Goal: Information Seeking & Learning: Learn about a topic

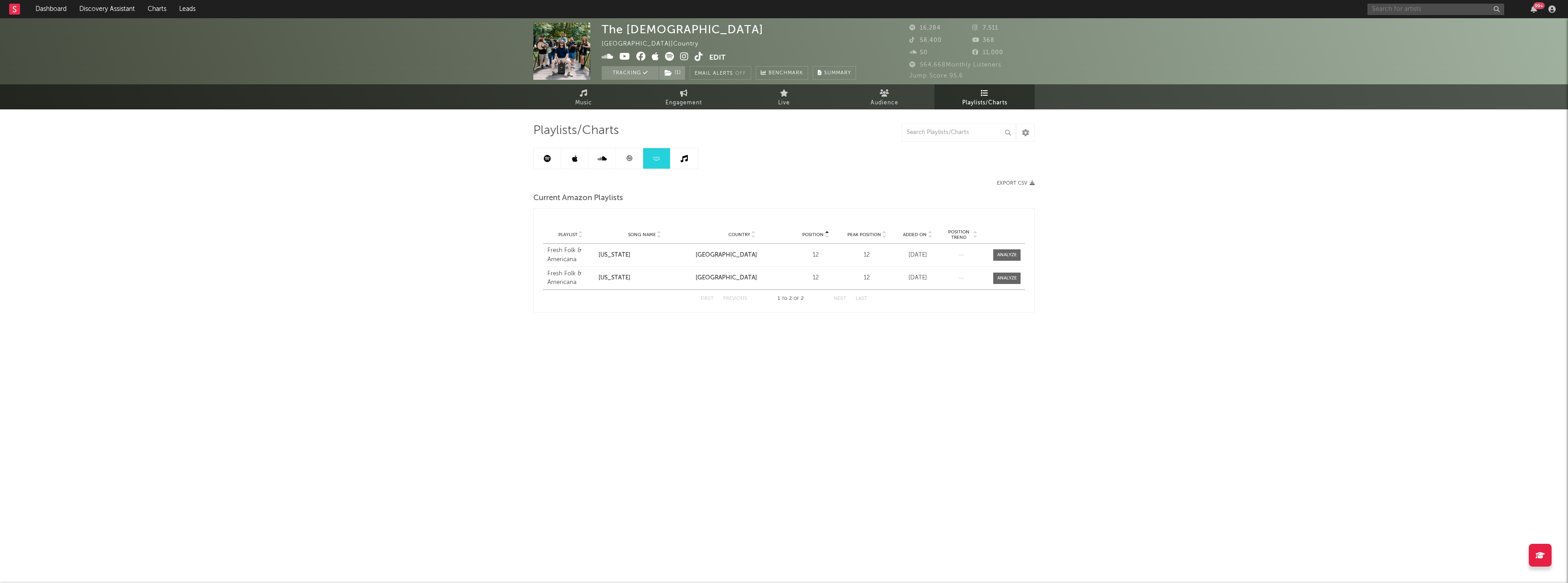
click at [1390, 10] on input "text" at bounding box center [1436, 9] width 137 height 12
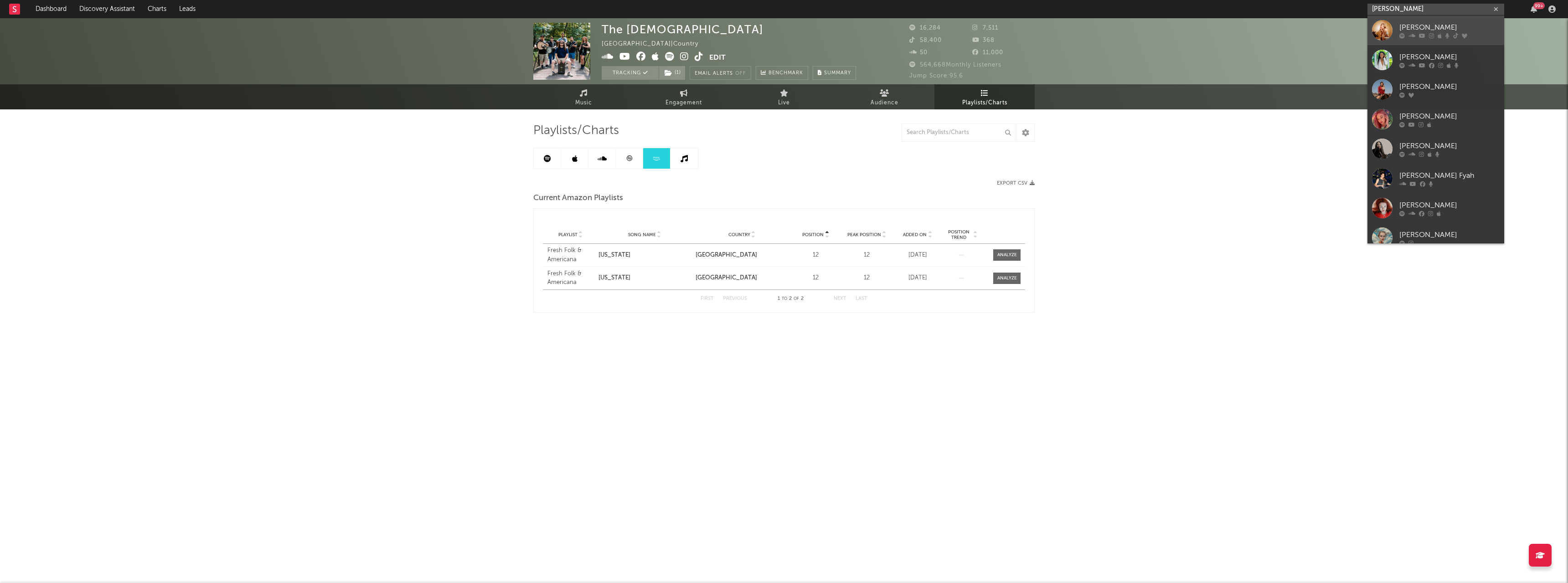
type input "[PERSON_NAME]"
click at [1409, 27] on div "[PERSON_NAME]" at bounding box center [1449, 27] width 100 height 11
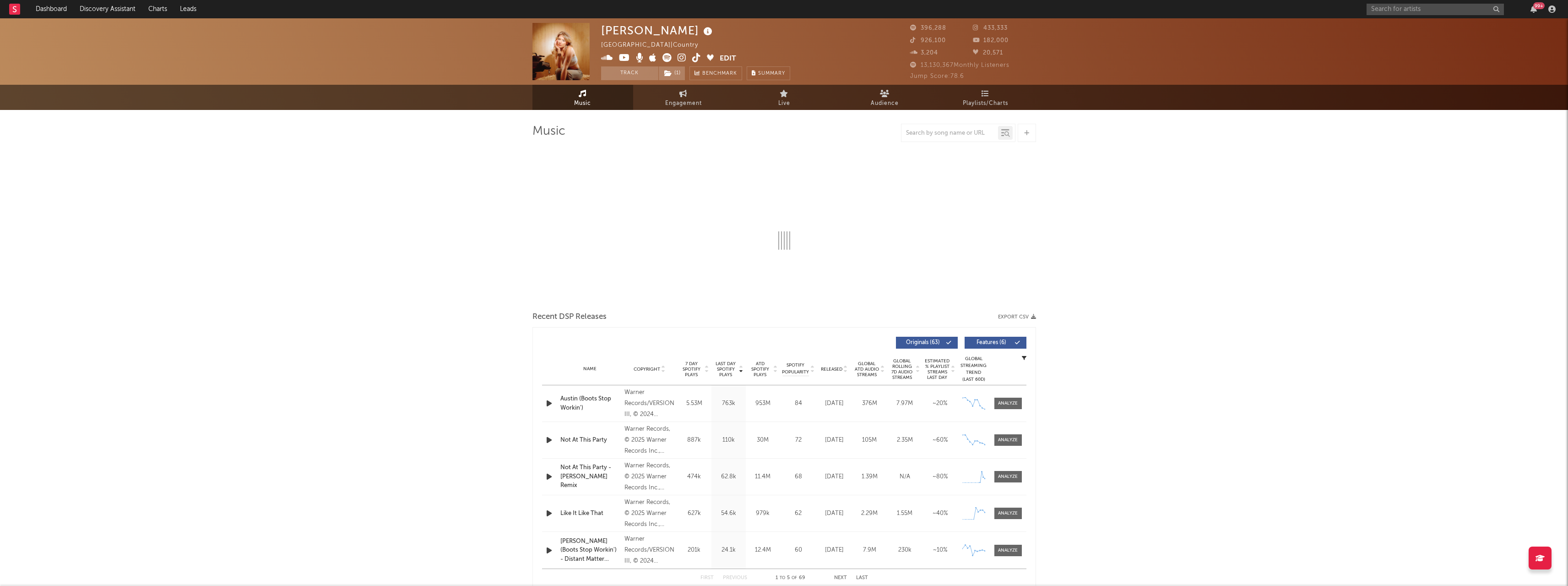
select select "6m"
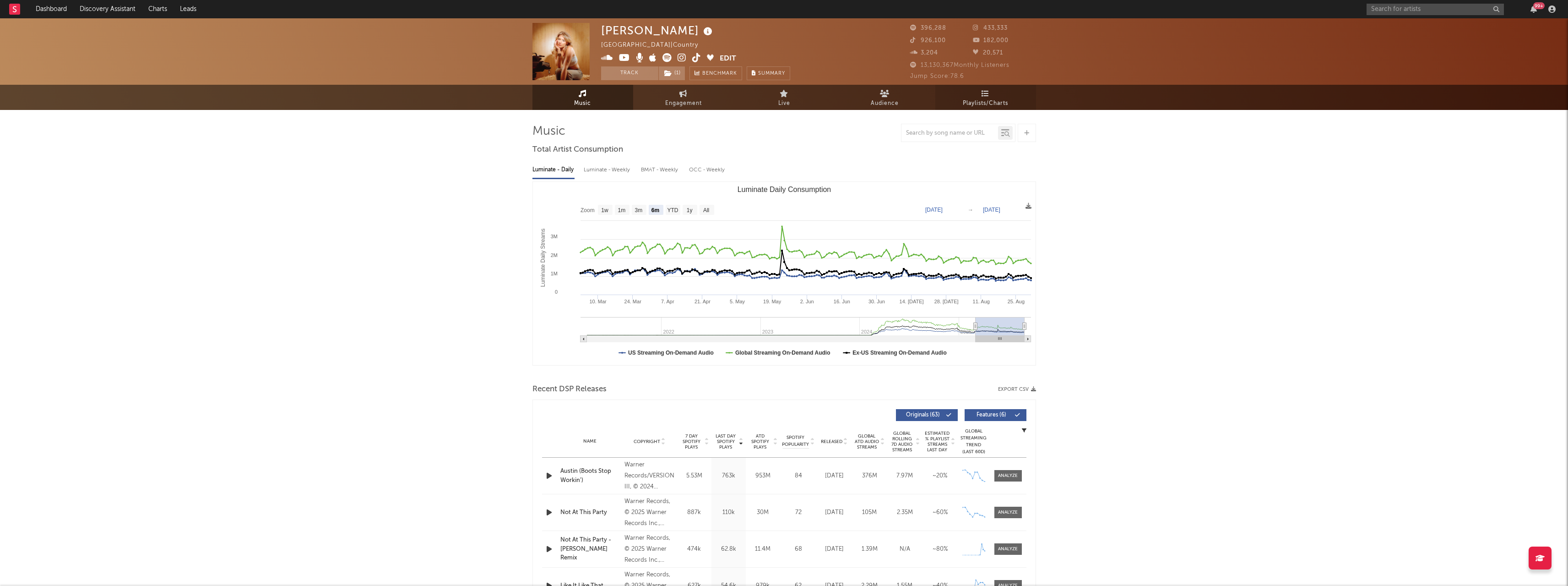
click at [976, 96] on link "Playlists/Charts" at bounding box center [985, 97] width 101 height 25
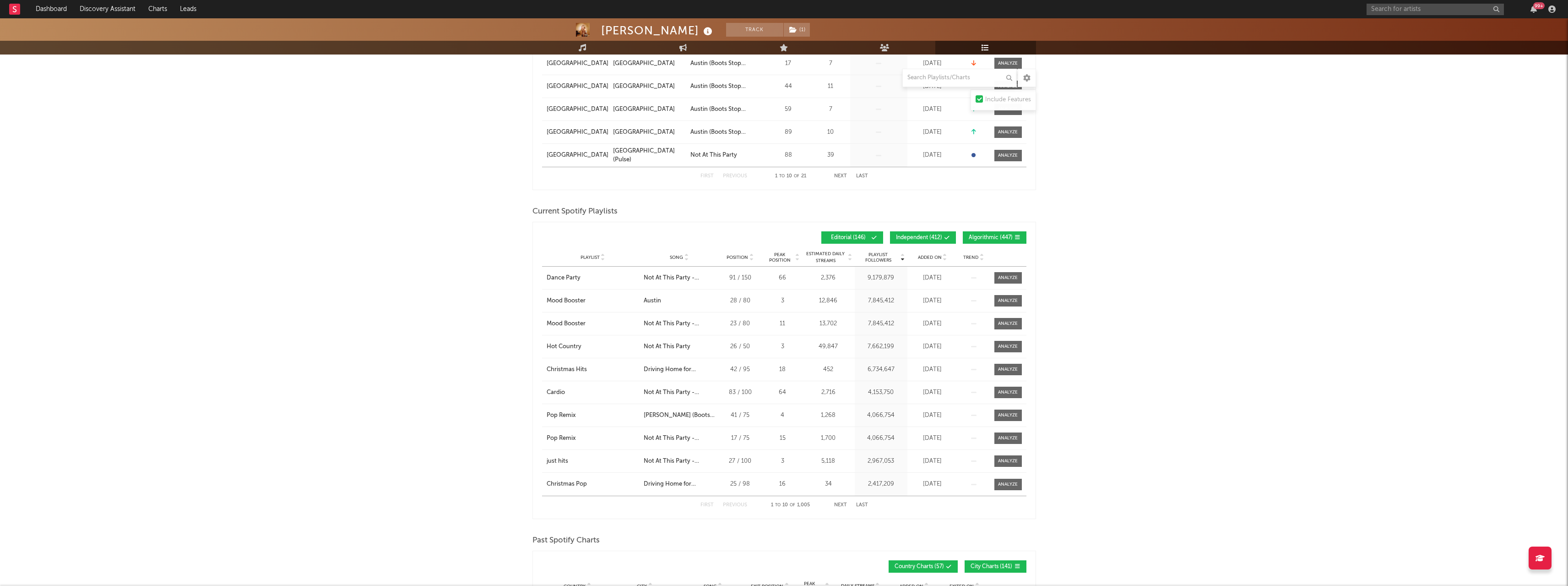
scroll to position [321, 0]
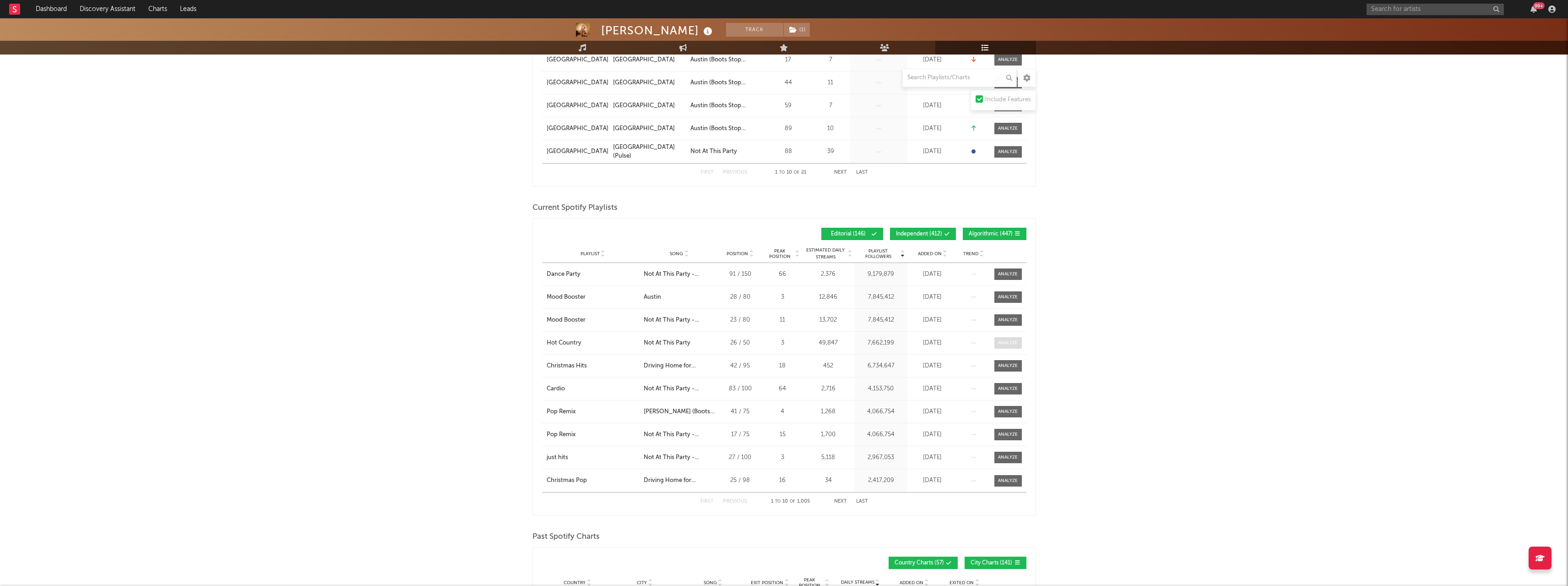
click at [1002, 341] on div at bounding box center [1007, 343] width 20 height 7
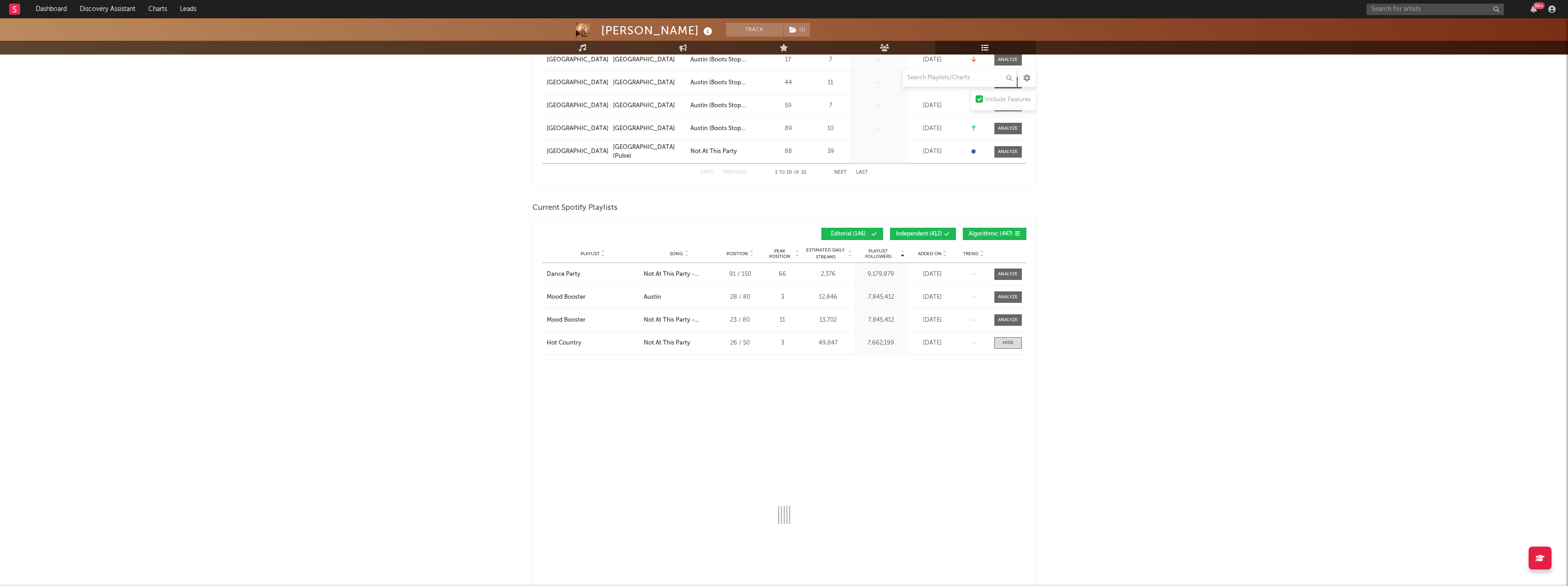
select select "6m"
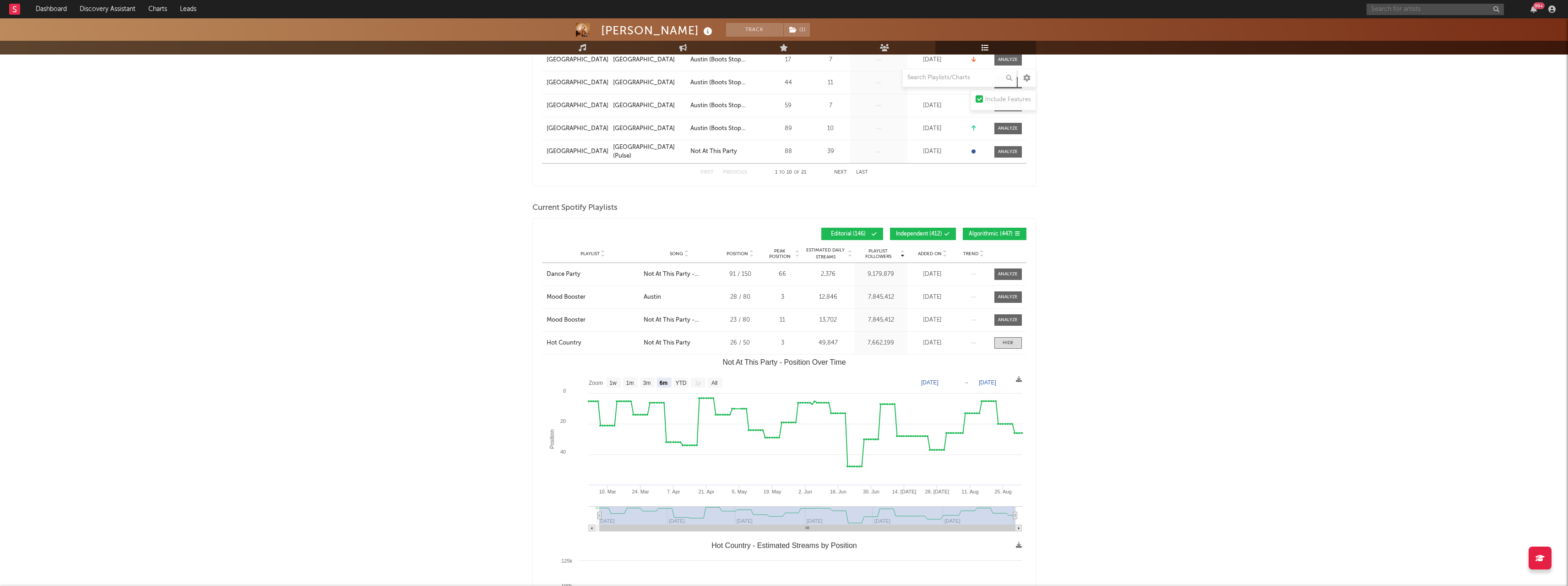
click at [1396, 11] on input "text" at bounding box center [1435, 9] width 138 height 12
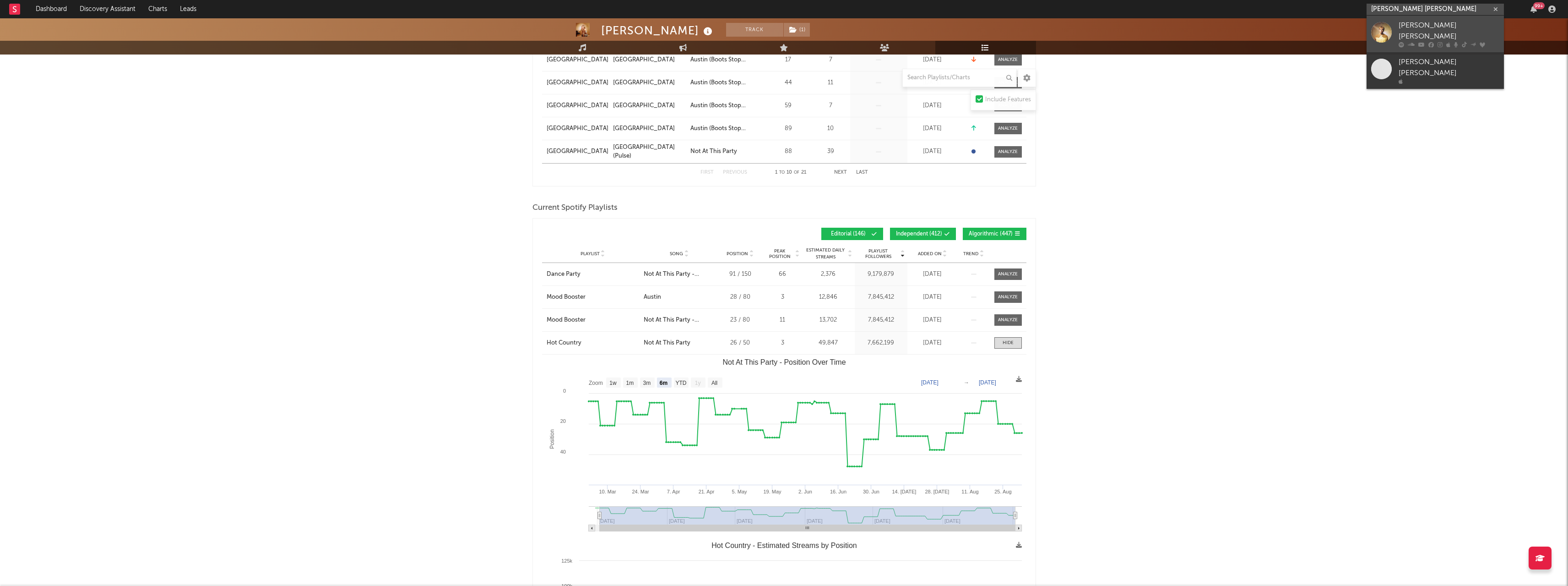
type input "[PERSON_NAME] [PERSON_NAME]"
click at [1410, 21] on link "[PERSON_NAME] [PERSON_NAME]" at bounding box center [1435, 34] width 138 height 37
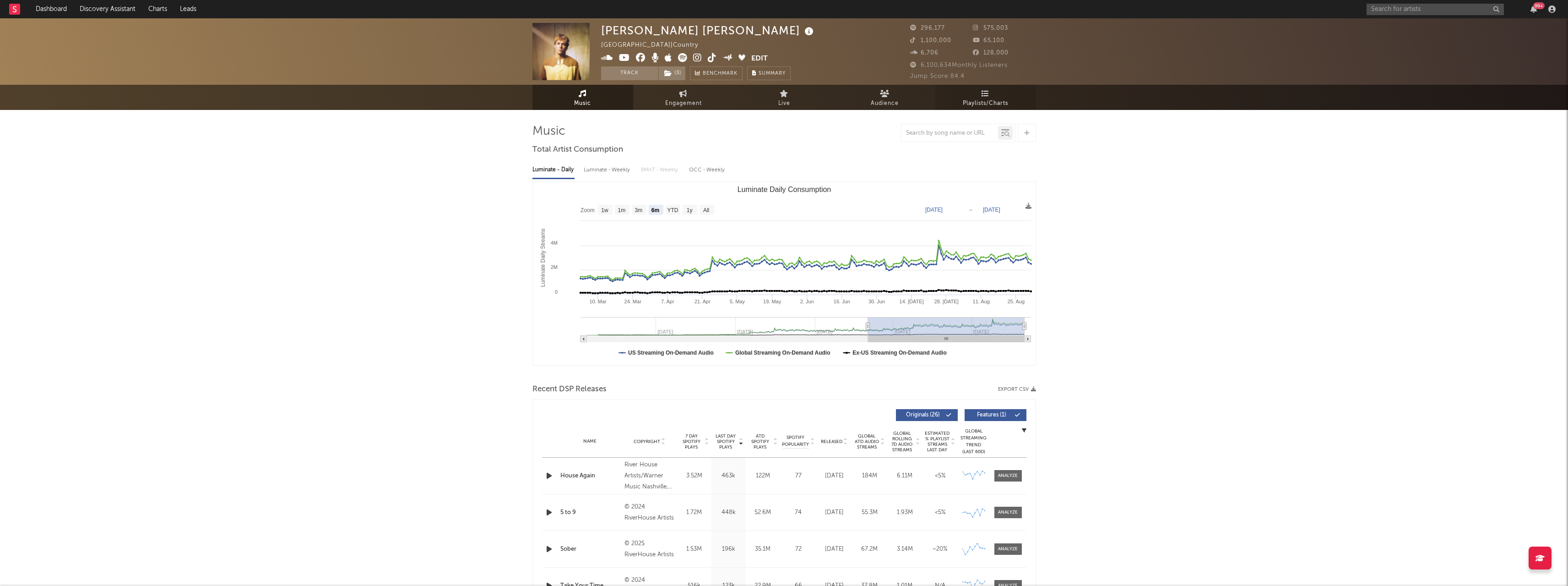
click at [988, 103] on span "Playlists/Charts" at bounding box center [985, 103] width 45 height 11
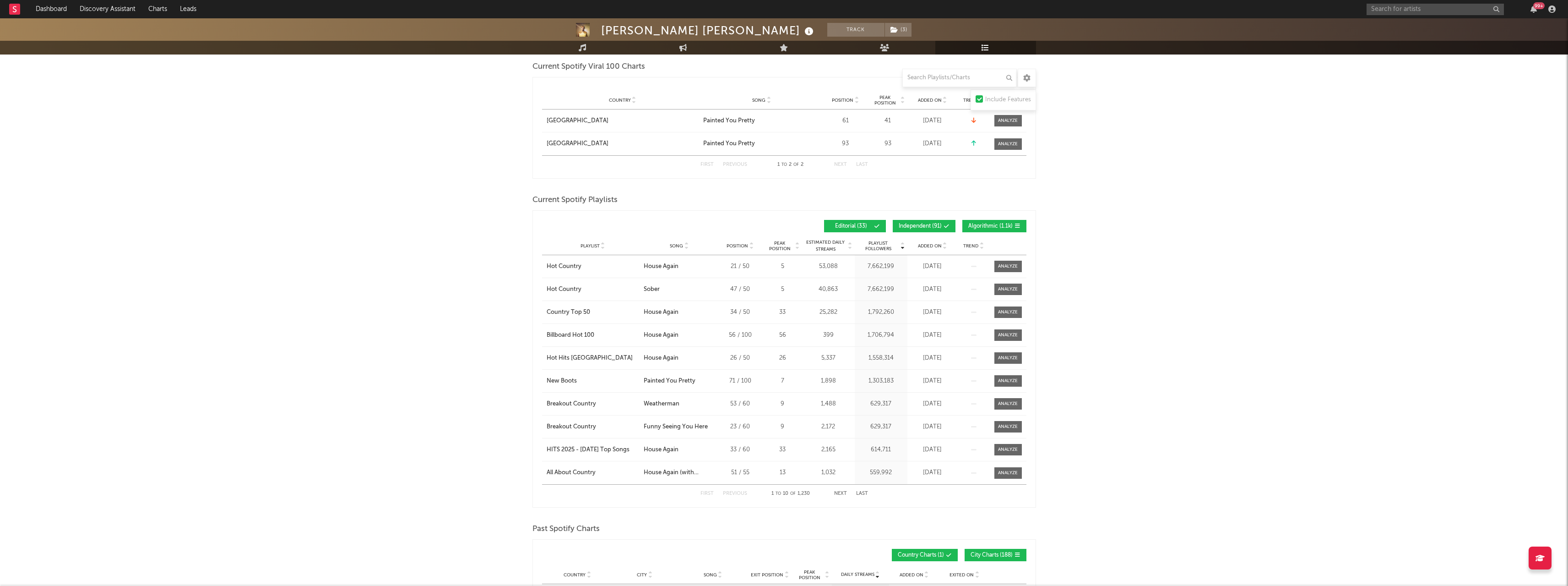
scroll to position [504, 0]
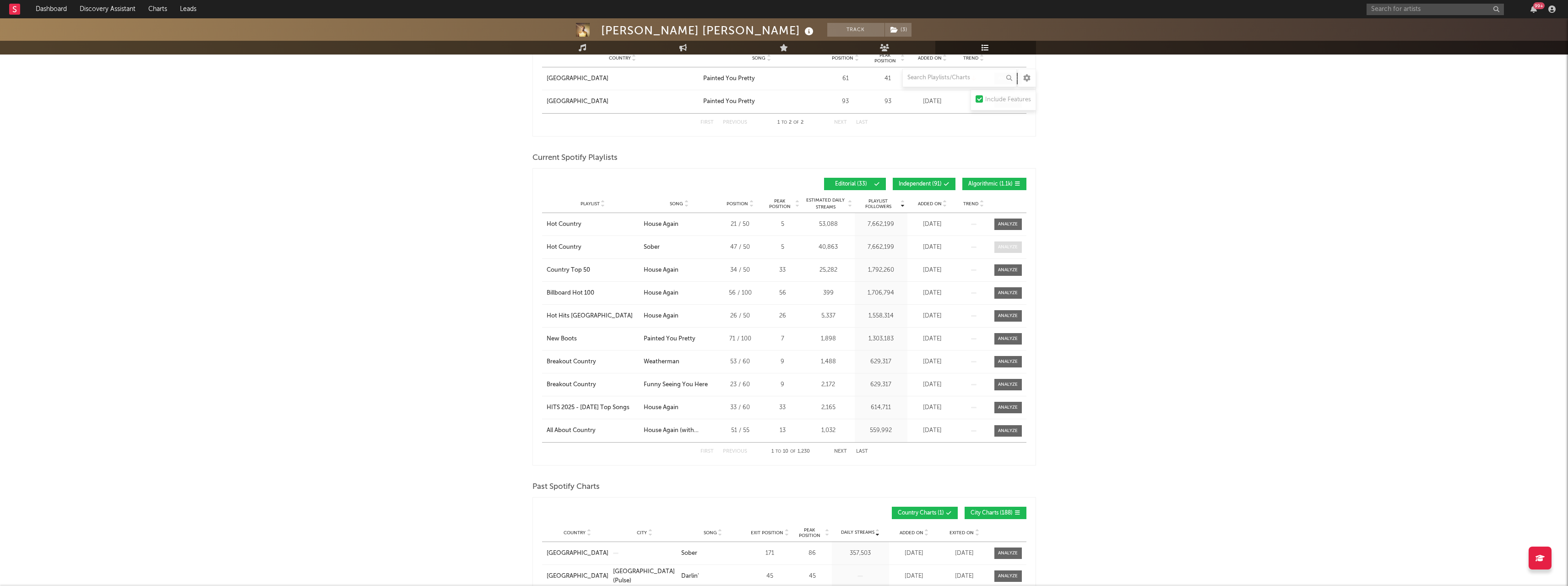
click at [1011, 245] on div at bounding box center [1007, 247] width 20 height 7
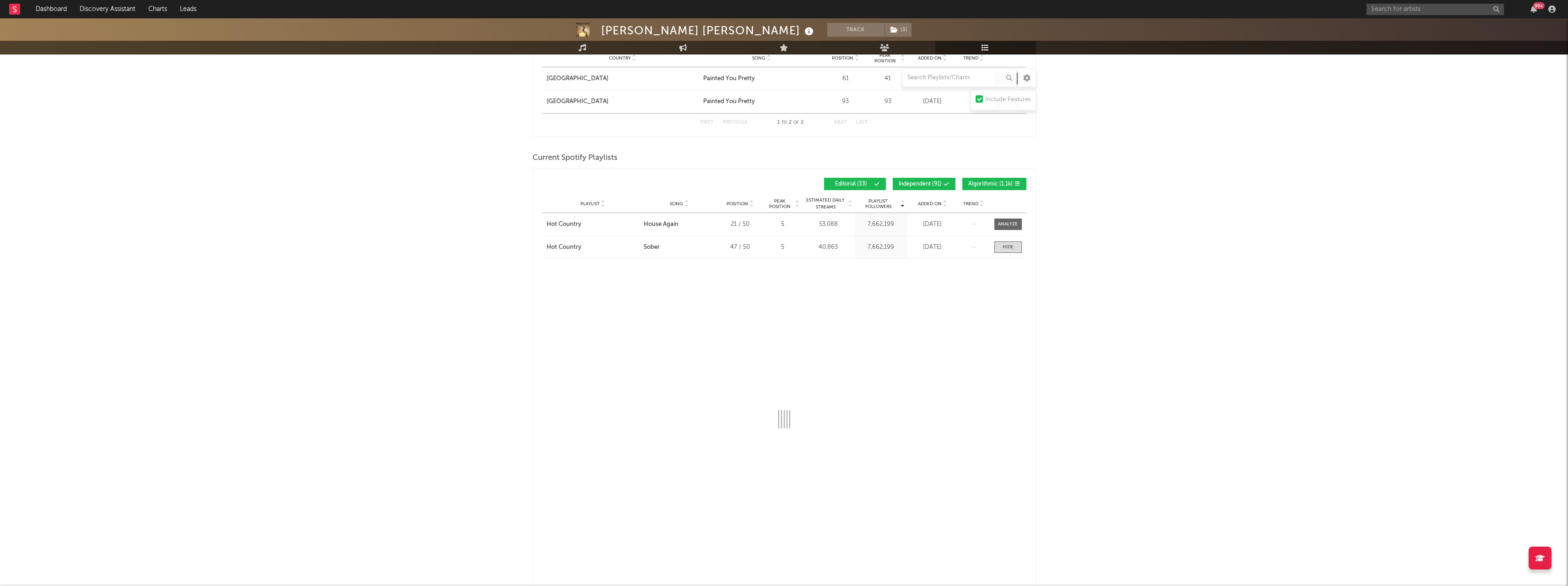
select select "1w"
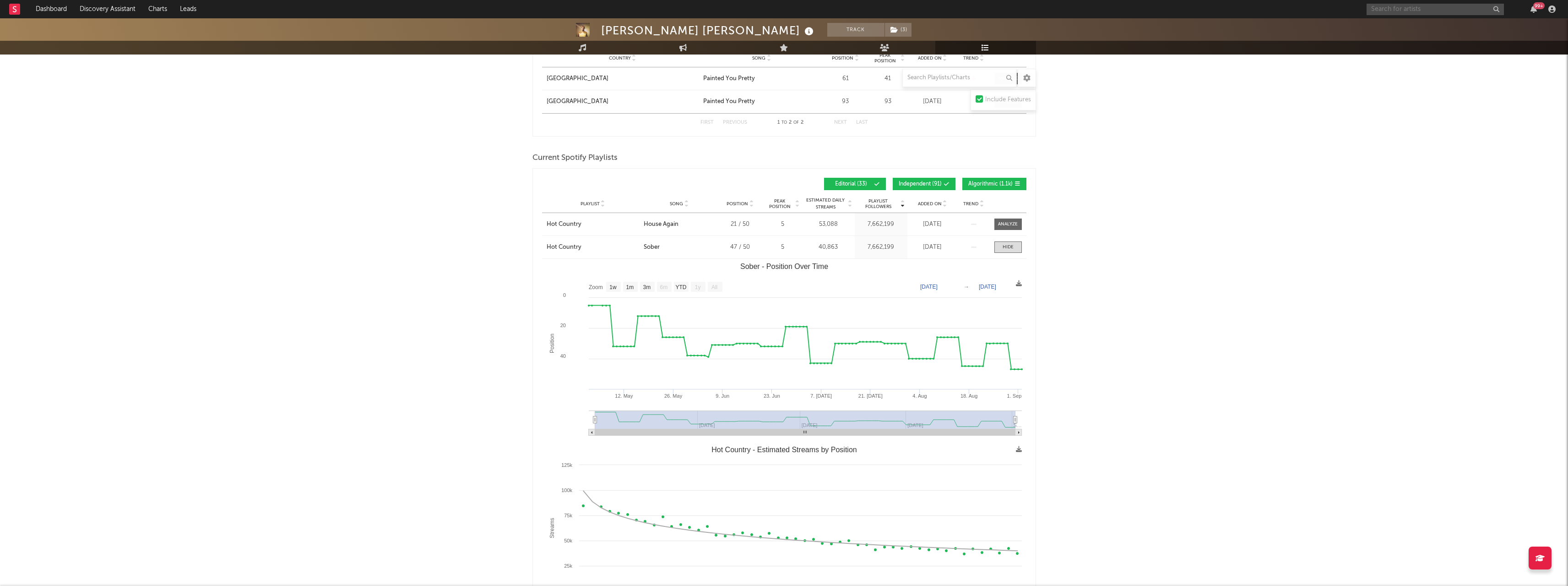
click at [1393, 13] on input "text" at bounding box center [1435, 9] width 138 height 12
type input "[PERSON_NAME]"
click at [1410, 28] on div "[PERSON_NAME]" at bounding box center [1449, 28] width 101 height 11
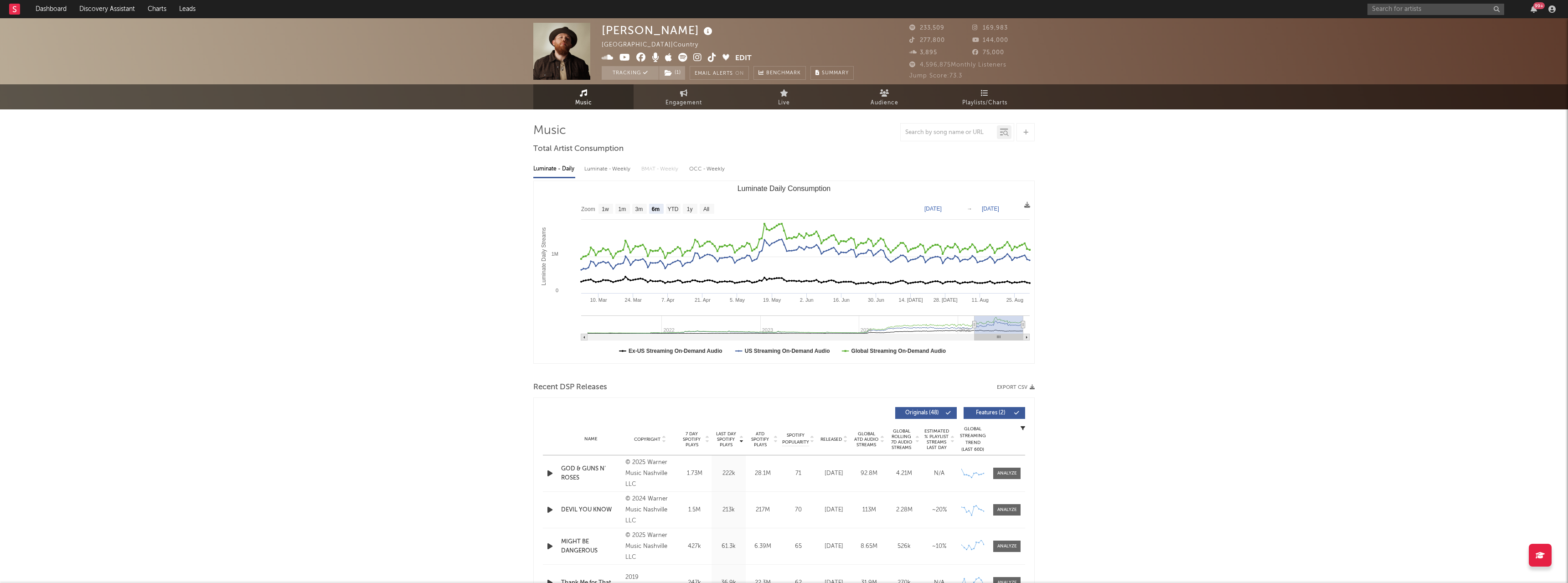
select select "6m"
click at [976, 93] on link "Playlists/Charts" at bounding box center [981, 97] width 100 height 25
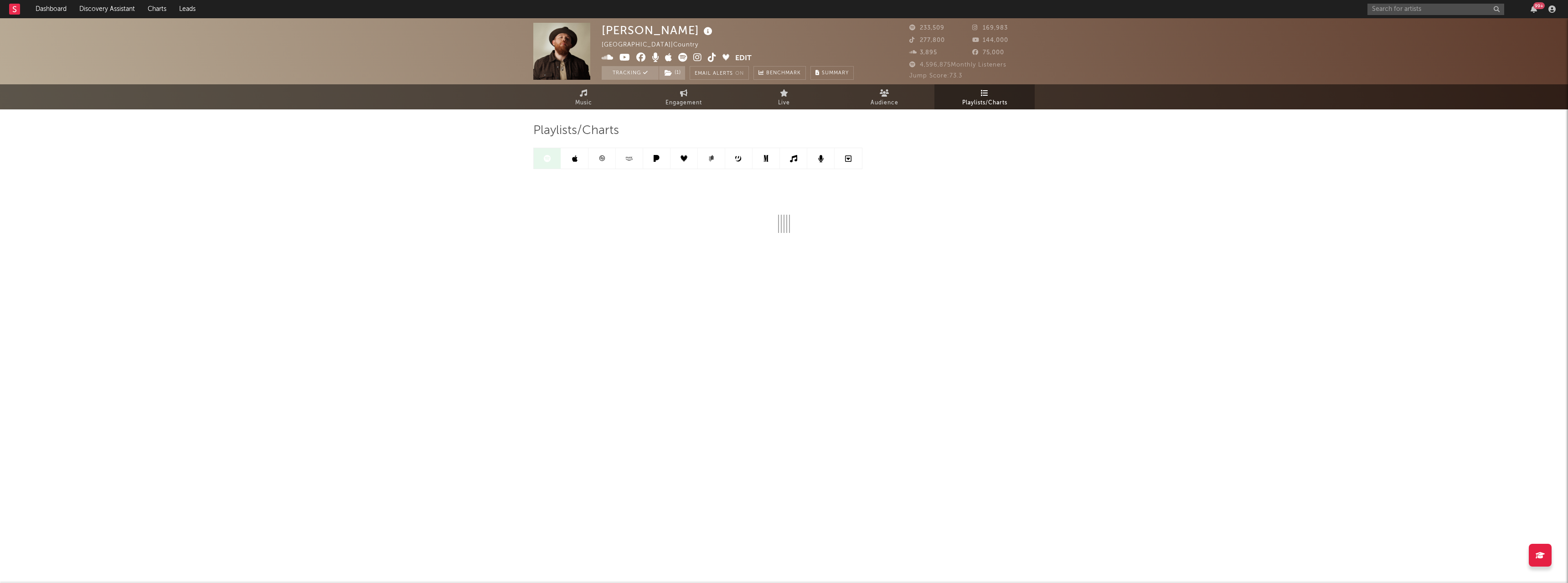
click at [635, 162] on link at bounding box center [629, 158] width 27 height 21
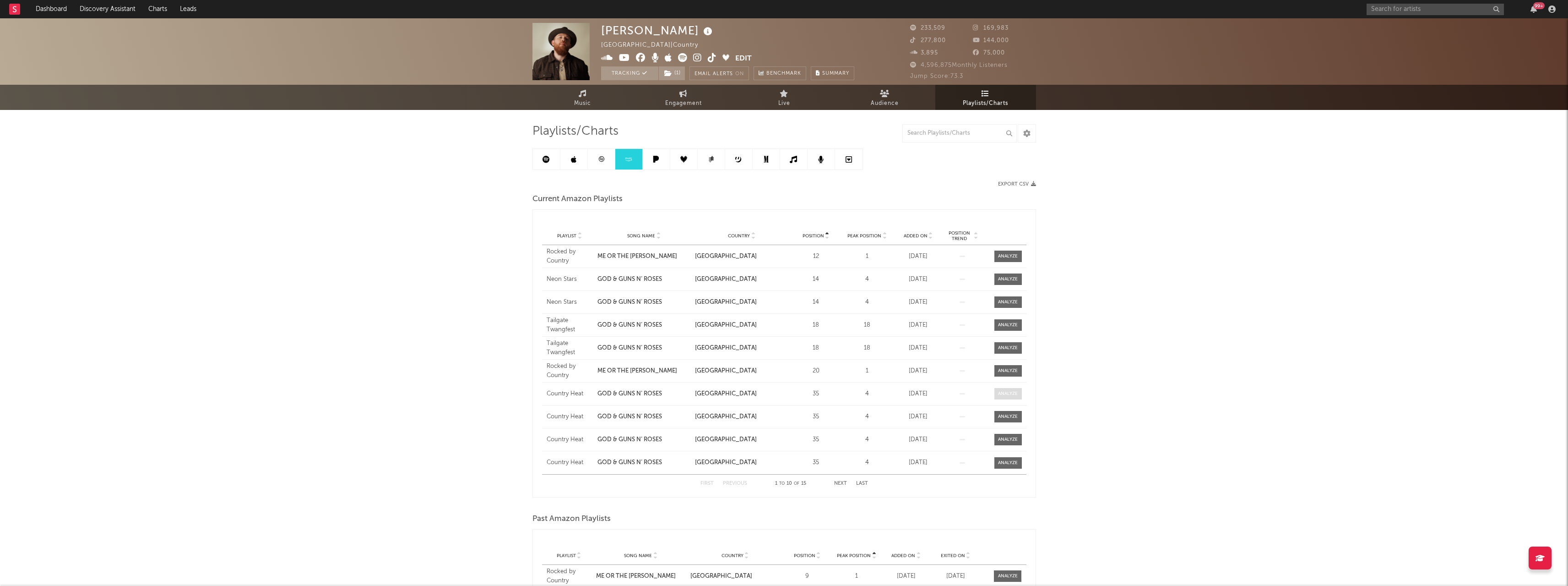
click at [996, 388] on span at bounding box center [1007, 393] width 28 height 12
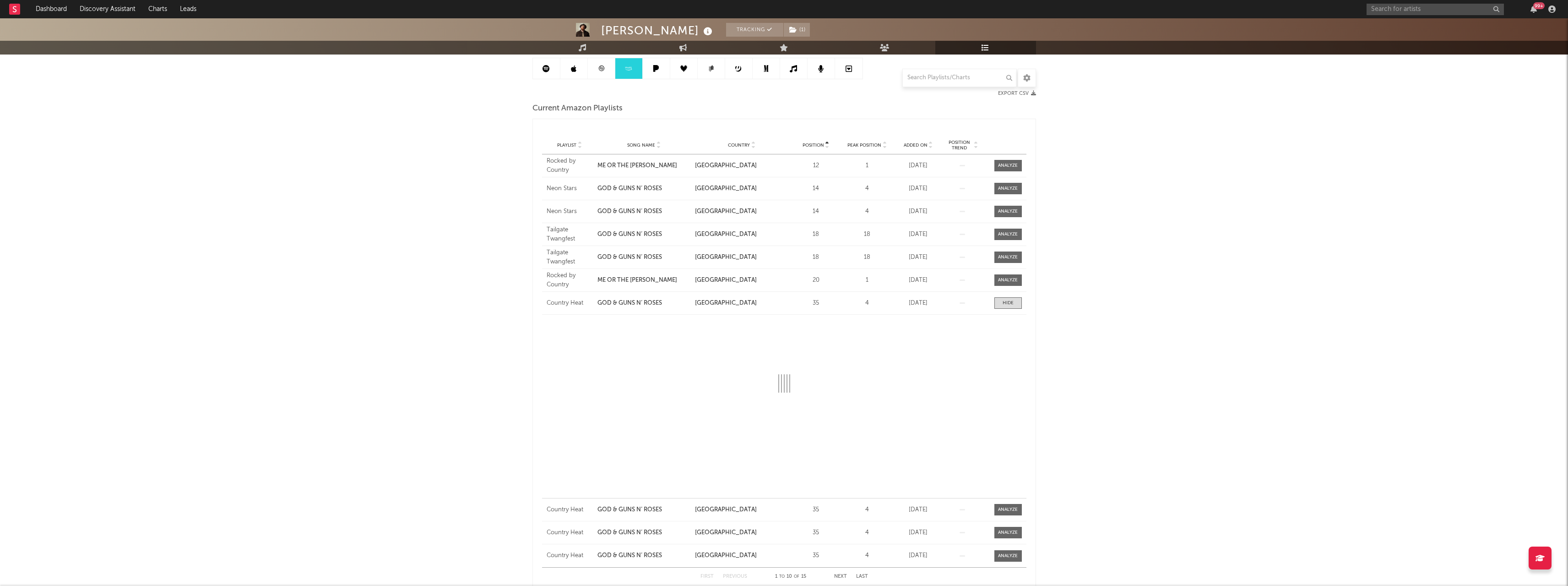
scroll to position [92, 0]
select select "1w"
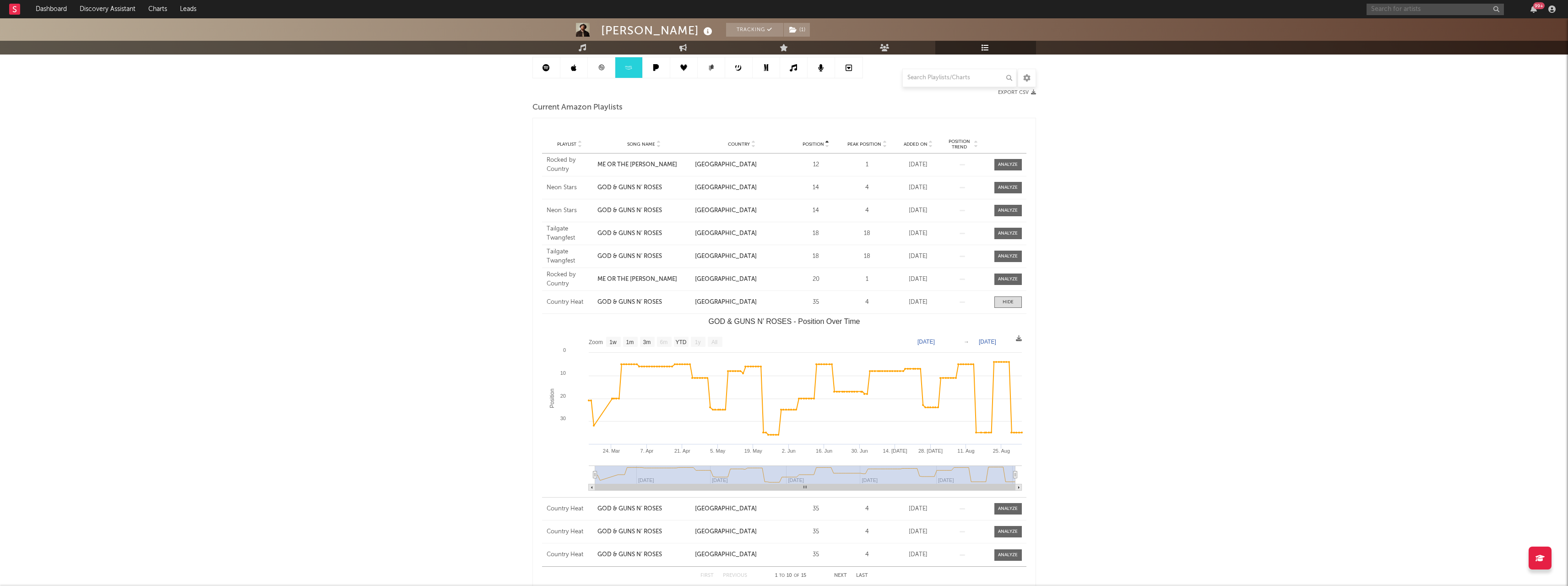
click at [1405, 6] on input "text" at bounding box center [1435, 9] width 138 height 12
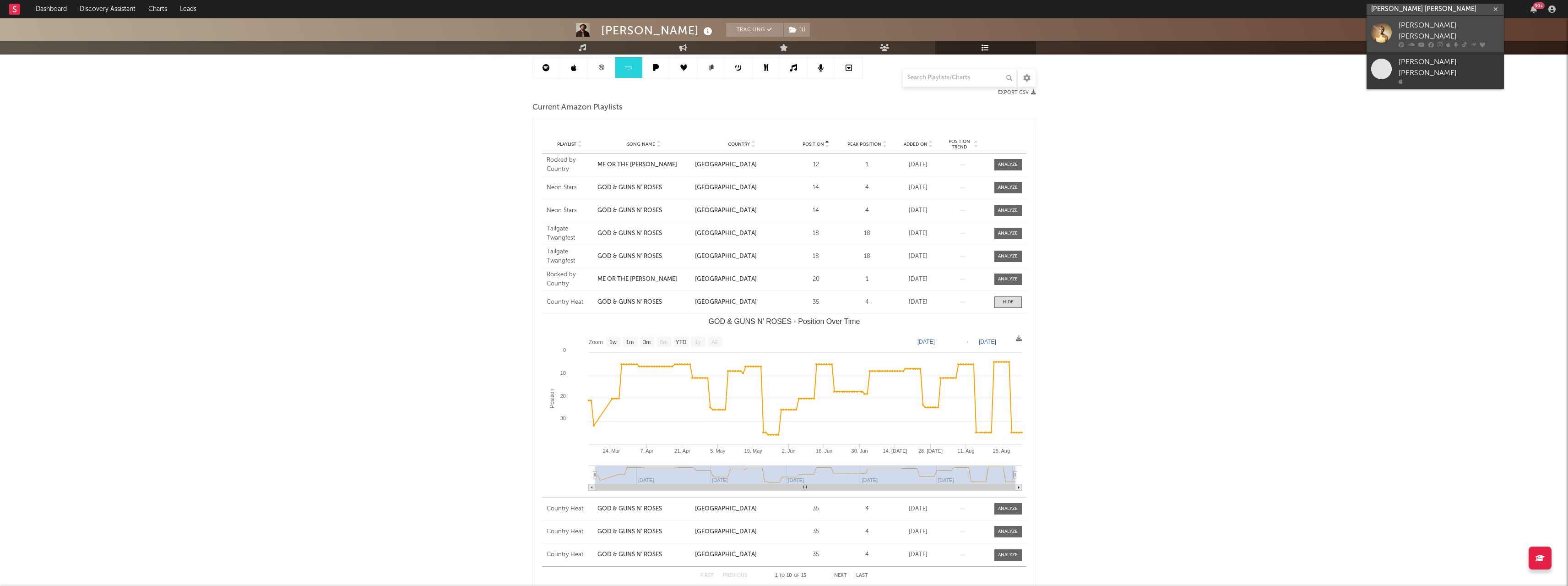
type input "[PERSON_NAME] [PERSON_NAME]"
click at [1413, 32] on div "[PERSON_NAME] [PERSON_NAME]" at bounding box center [1449, 31] width 101 height 22
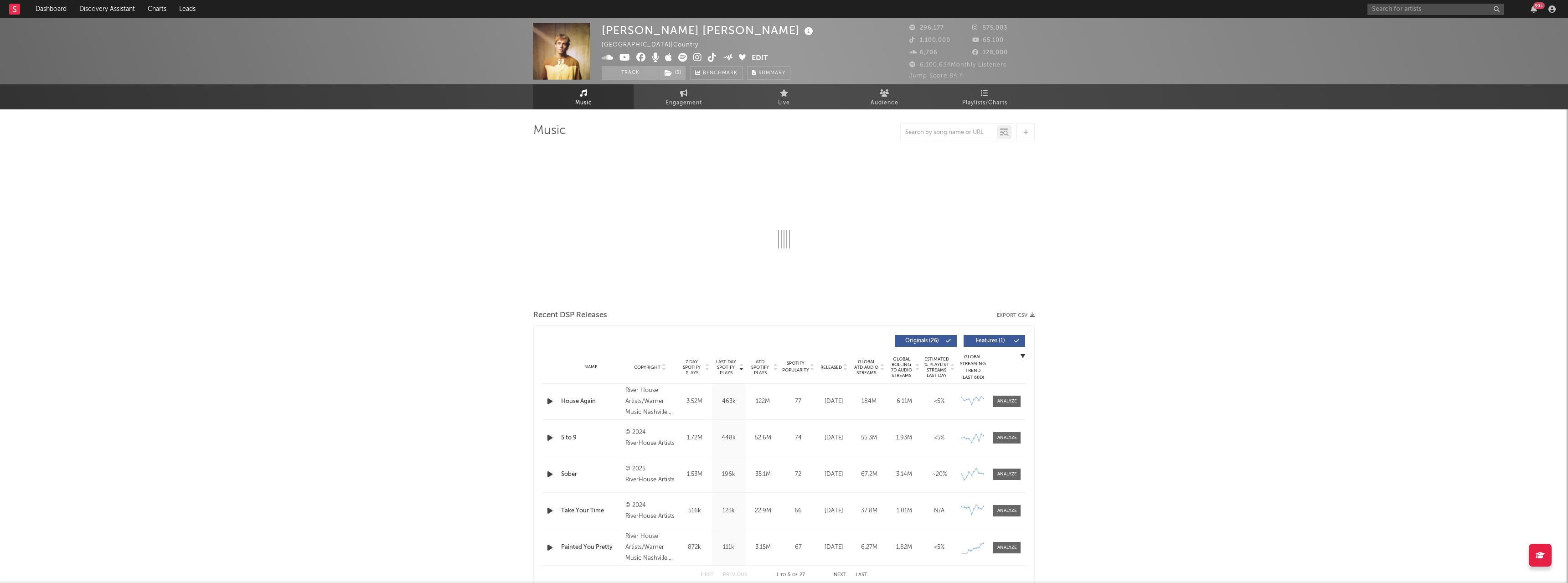
select select "6m"
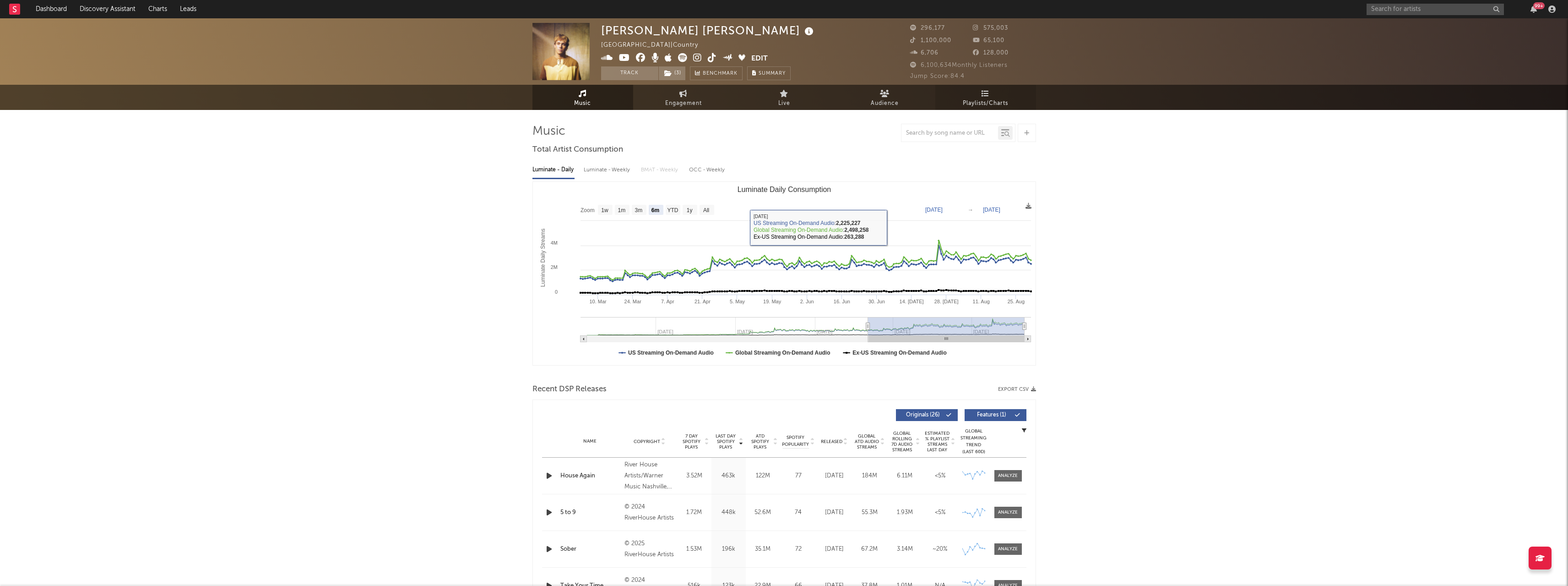
click at [973, 99] on span "Playlists/Charts" at bounding box center [985, 103] width 45 height 11
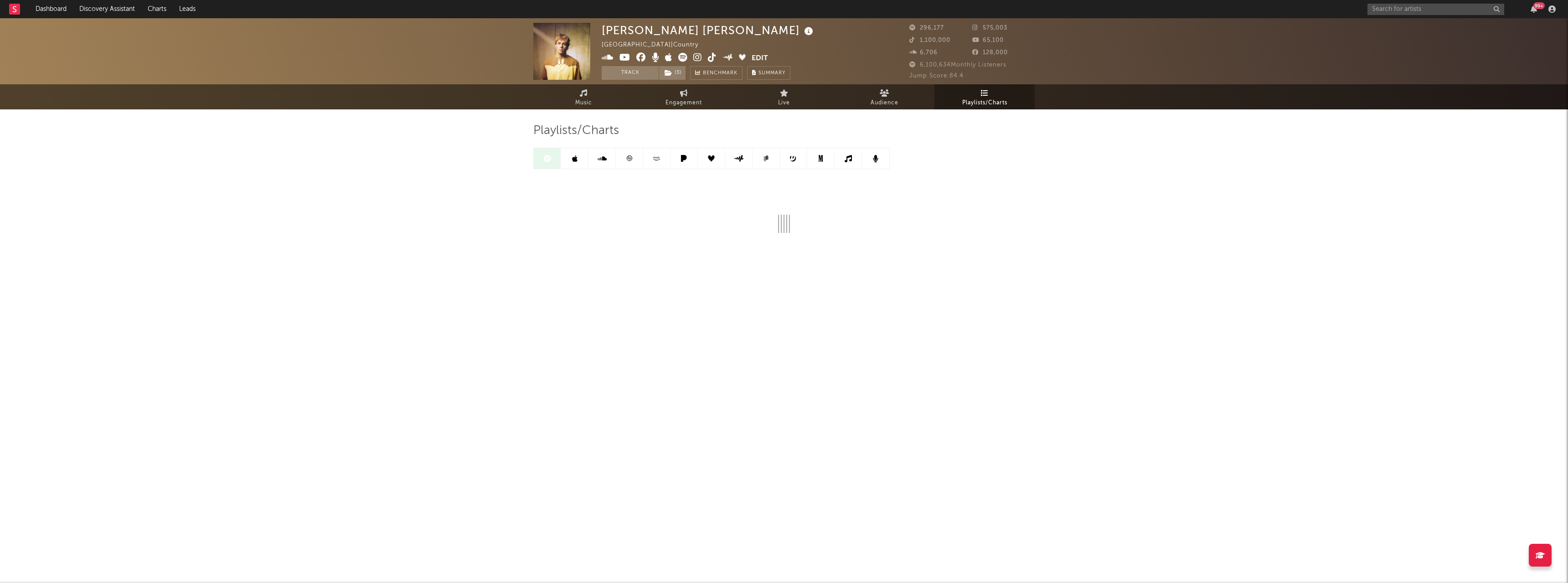
click at [657, 158] on icon at bounding box center [656, 158] width 10 height 7
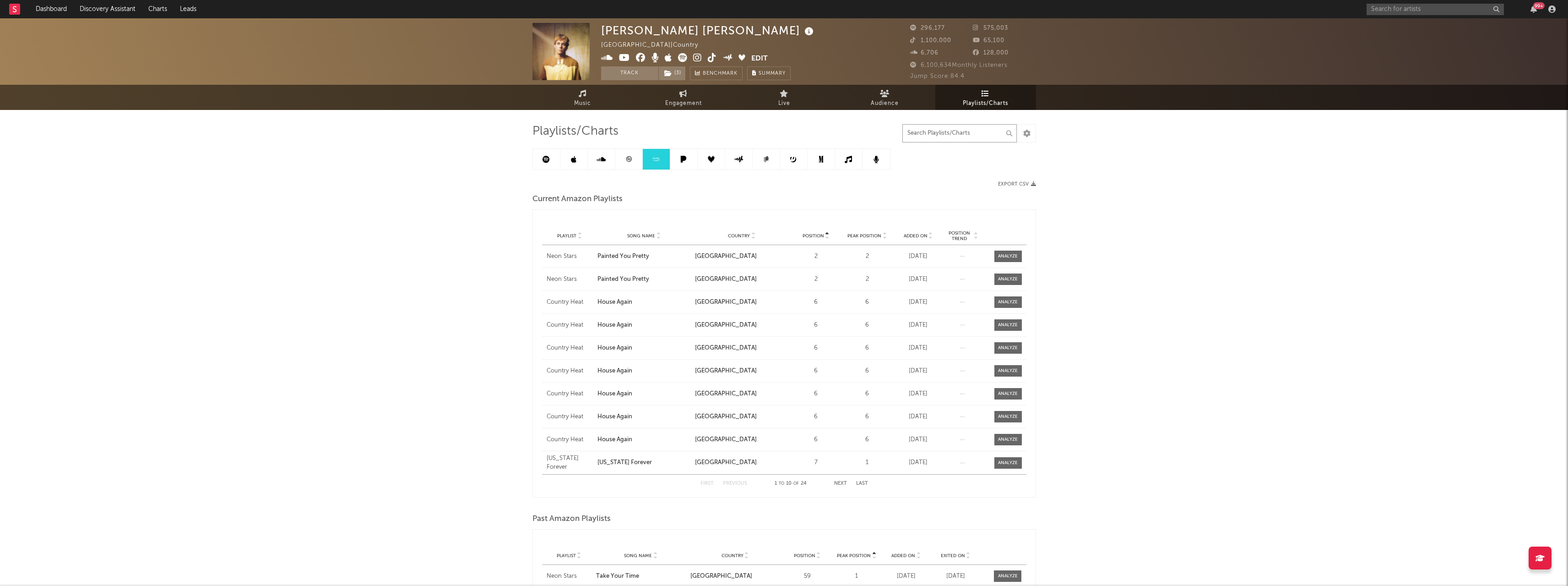
click at [965, 132] on input "text" at bounding box center [959, 133] width 114 height 18
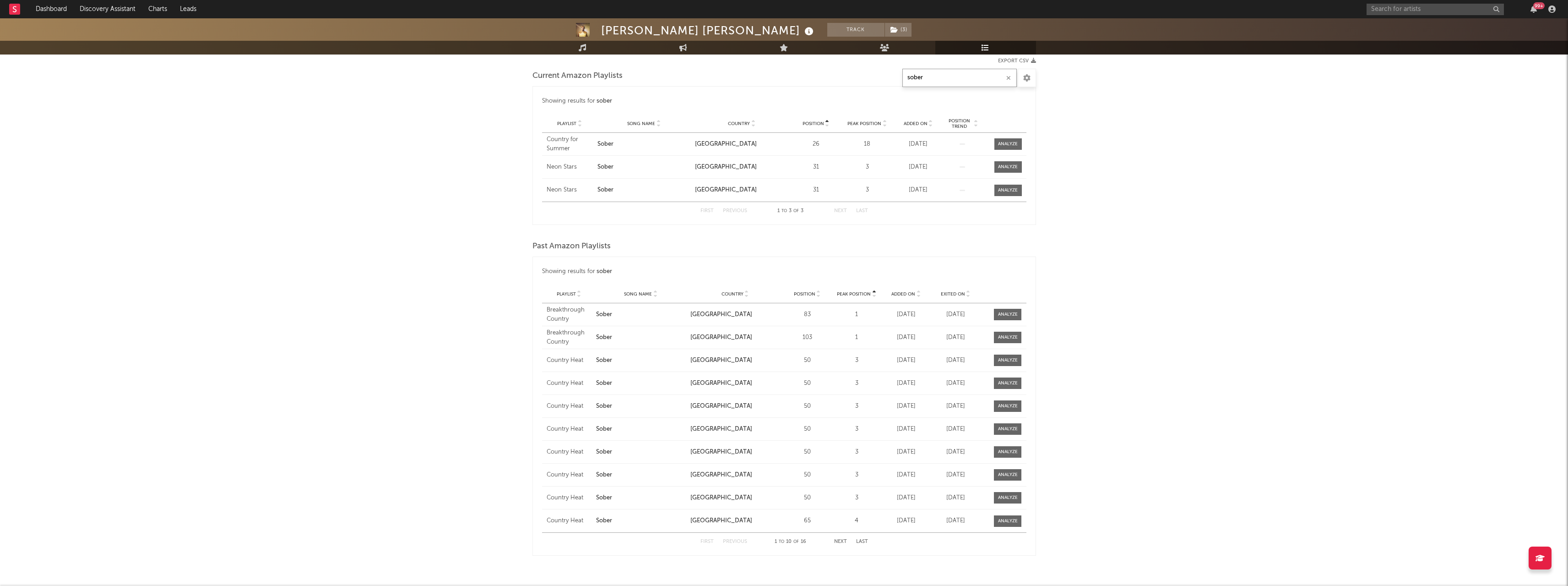
scroll to position [147, 0]
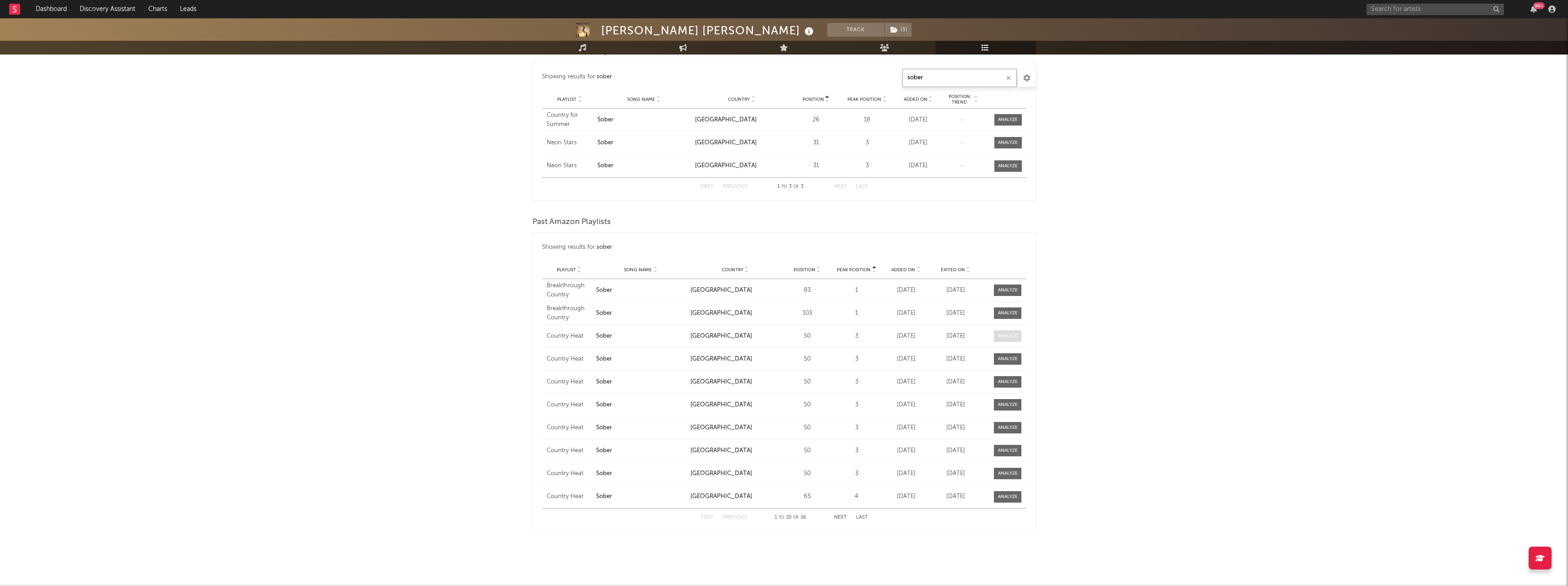
type input "sober"
click at [1007, 335] on div at bounding box center [1007, 336] width 20 height 7
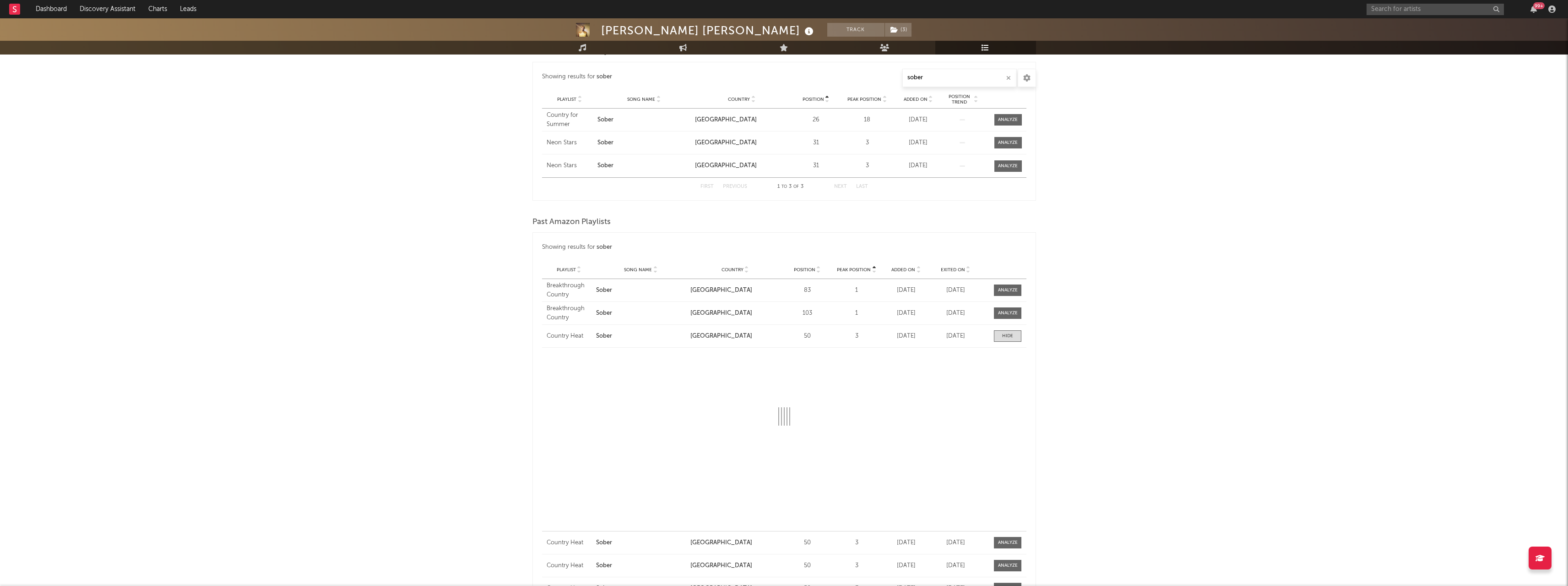
select select "1w"
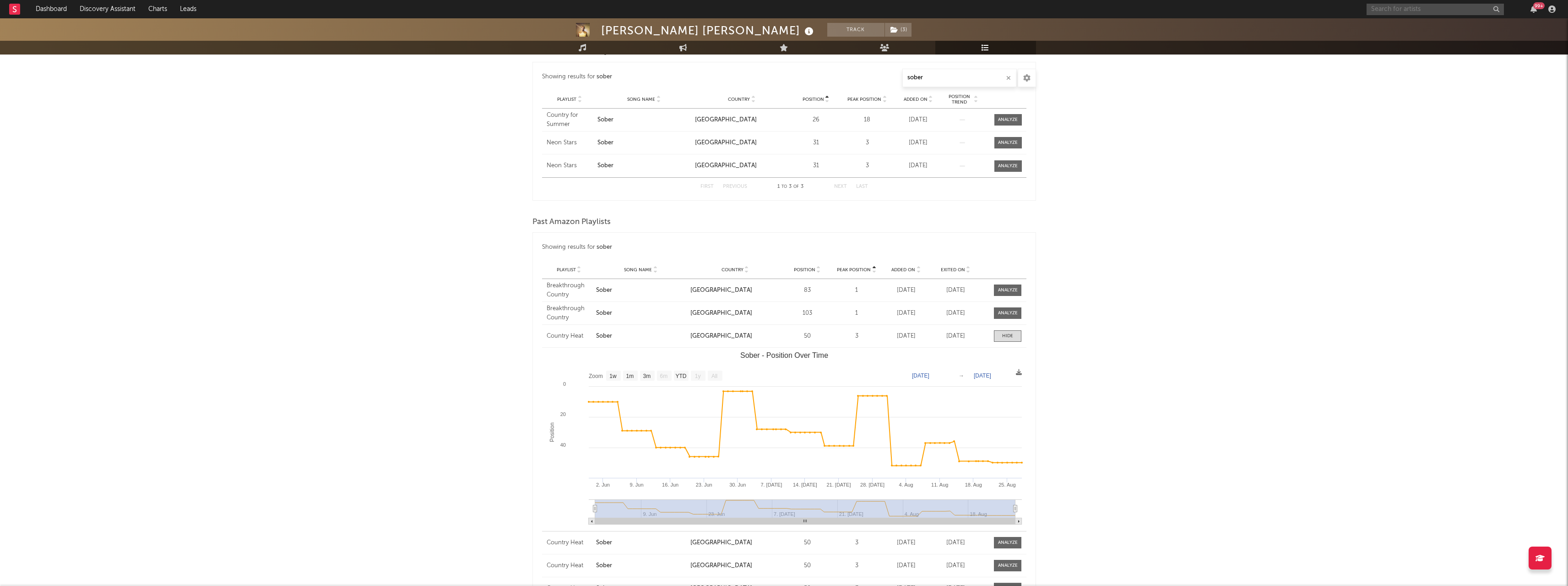
click at [1378, 12] on input "text" at bounding box center [1435, 9] width 138 height 12
type input "[PERSON_NAME]"
click at [1406, 32] on div "[PERSON_NAME]" at bounding box center [1449, 28] width 101 height 11
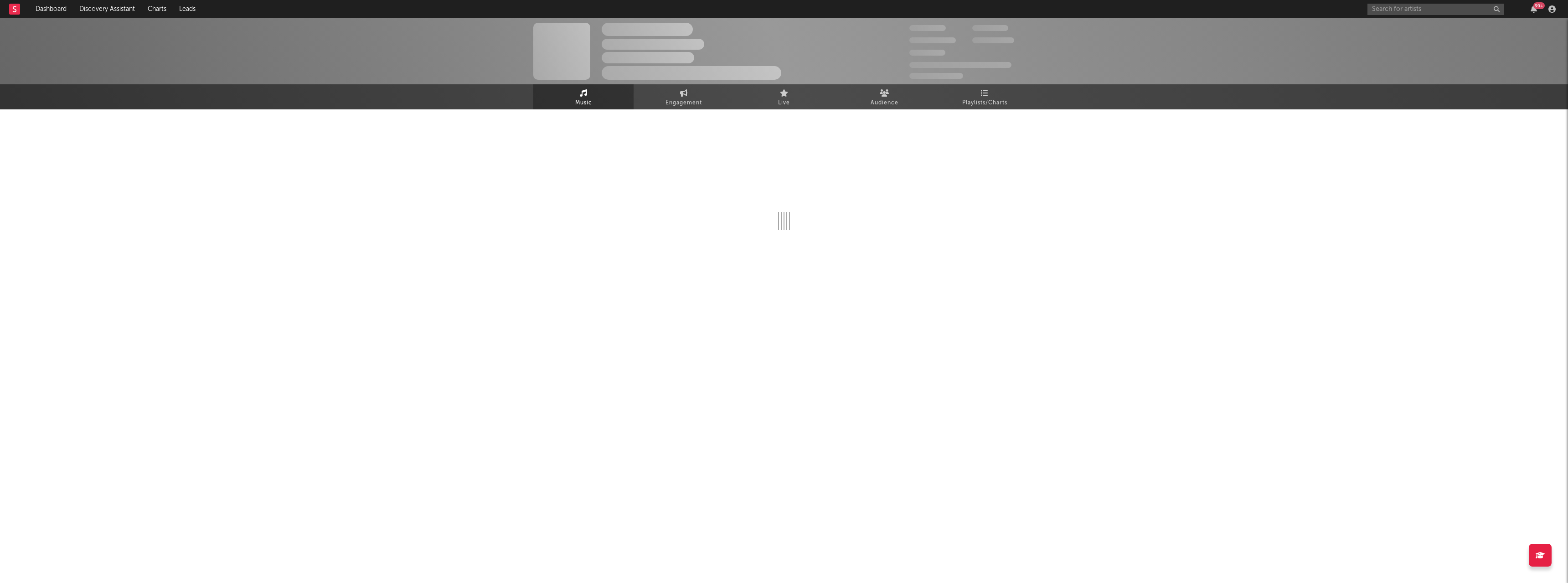
select select "6m"
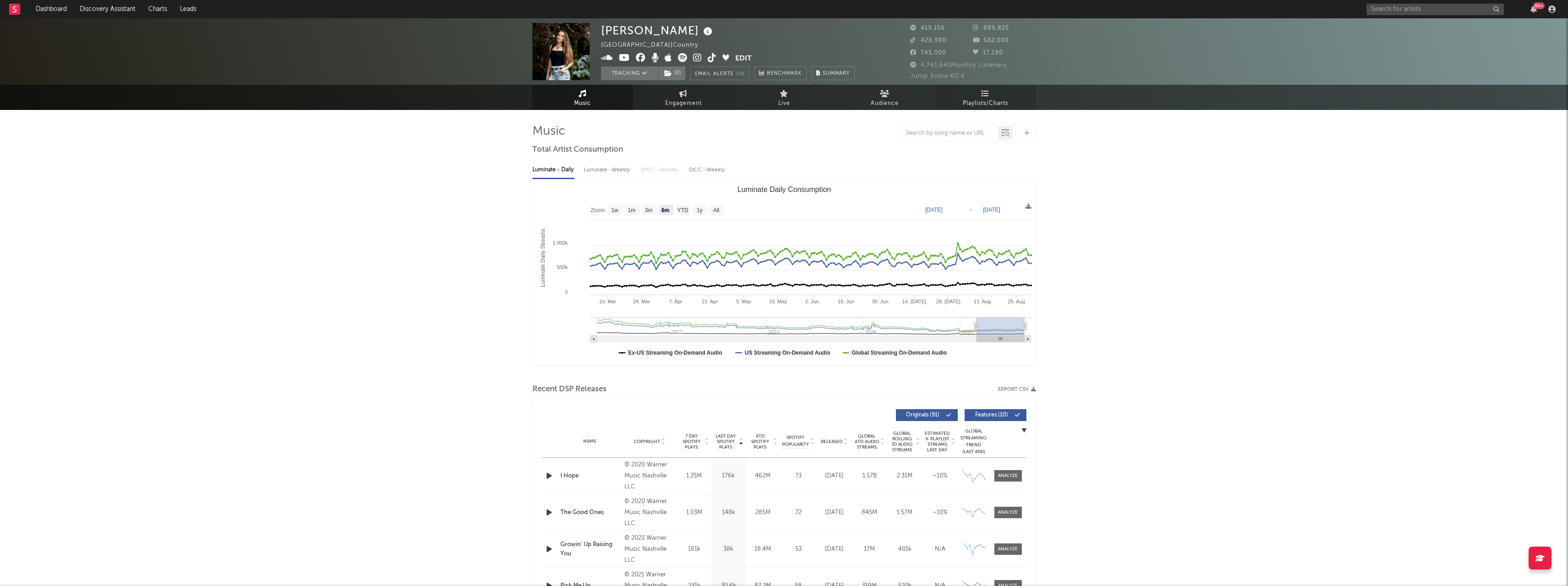
click at [963, 103] on span "Playlists/Charts" at bounding box center [985, 103] width 45 height 11
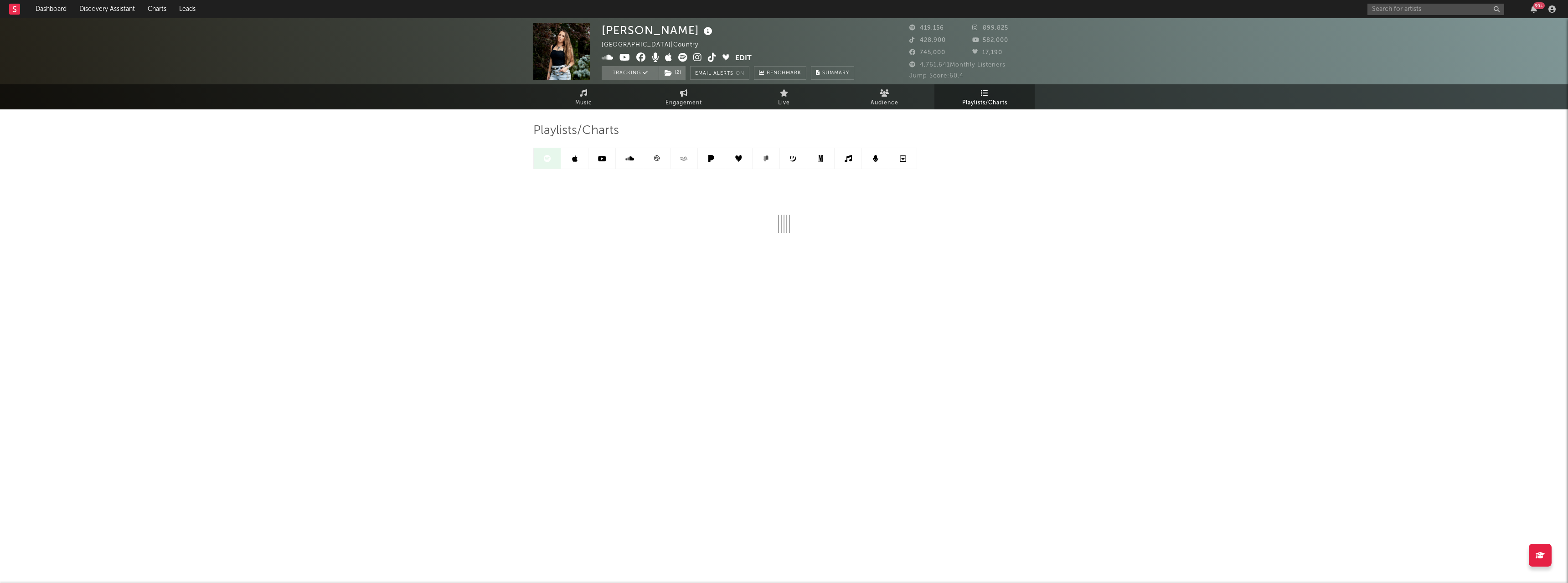
click at [579, 164] on link at bounding box center [575, 158] width 27 height 21
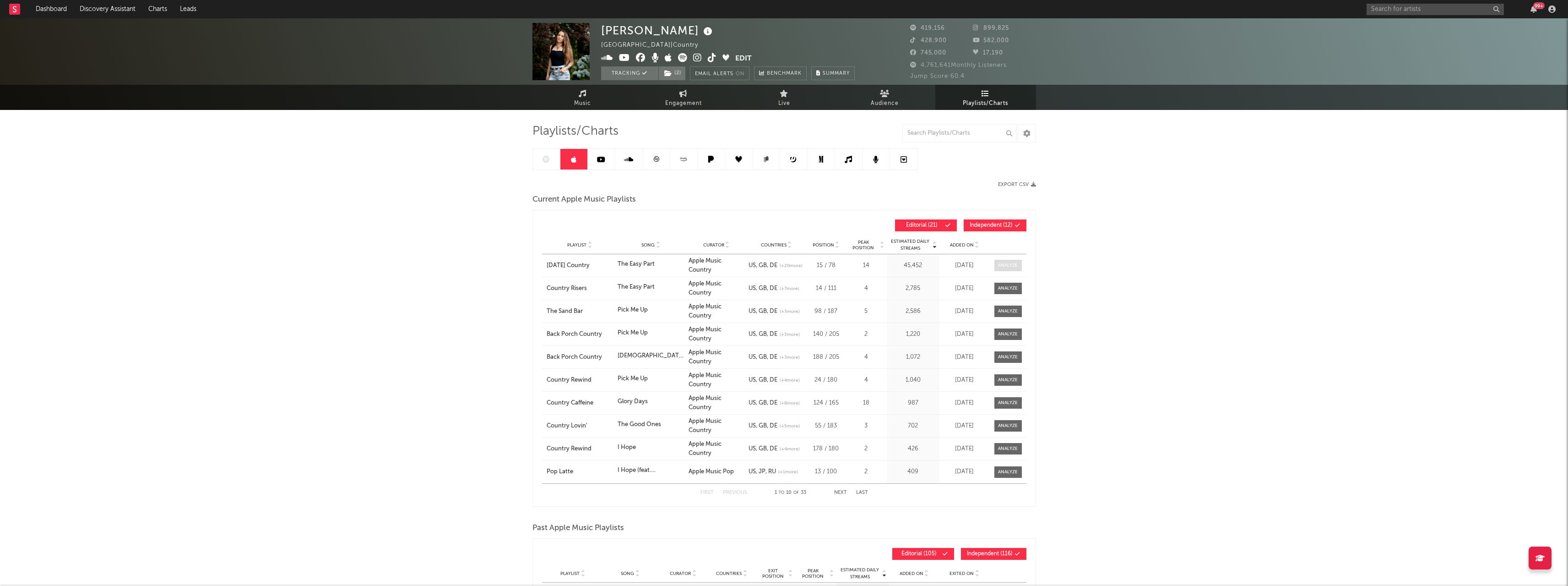
click at [1007, 264] on div at bounding box center [1007, 265] width 20 height 7
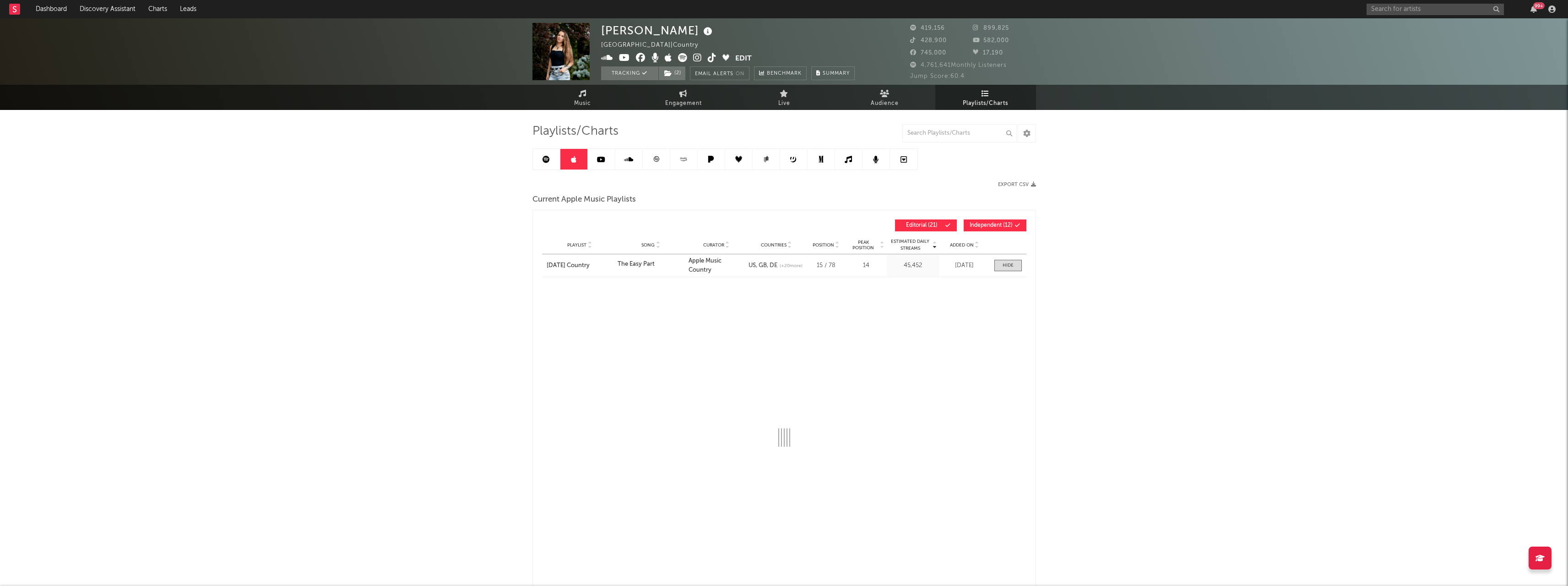
select select "1w"
